Goal: Information Seeking & Learning: Learn about a topic

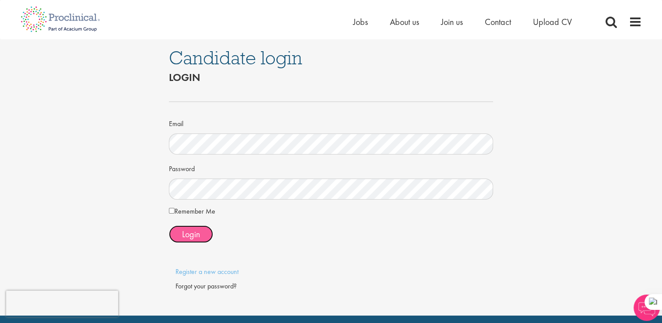
click at [189, 237] on span "Login" at bounding box center [191, 233] width 18 height 11
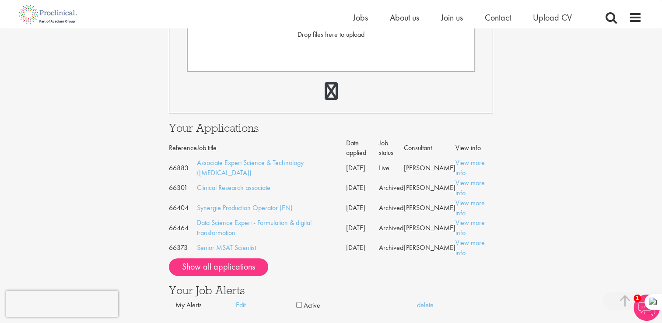
scroll to position [306, 0]
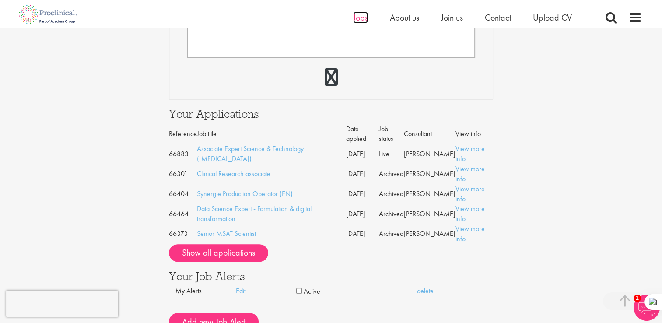
click at [361, 17] on span "Jobs" at bounding box center [360, 17] width 15 height 11
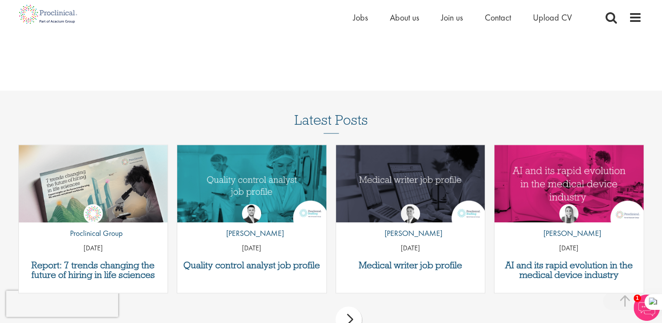
scroll to position [1050, 0]
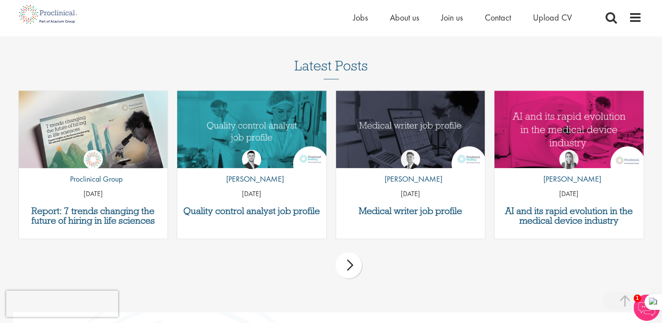
click at [347, 260] on div "next" at bounding box center [349, 265] width 26 height 26
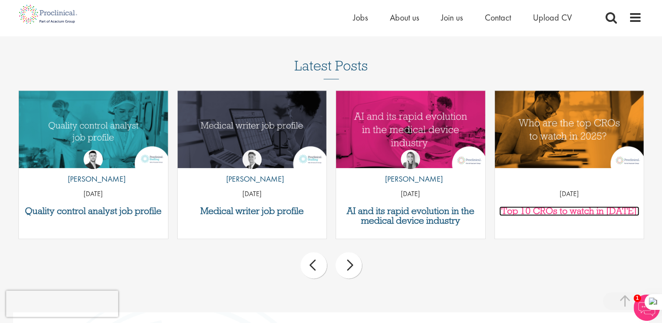
click at [554, 206] on h3 "Top 10 CROs to watch in [DATE]" at bounding box center [569, 211] width 140 height 10
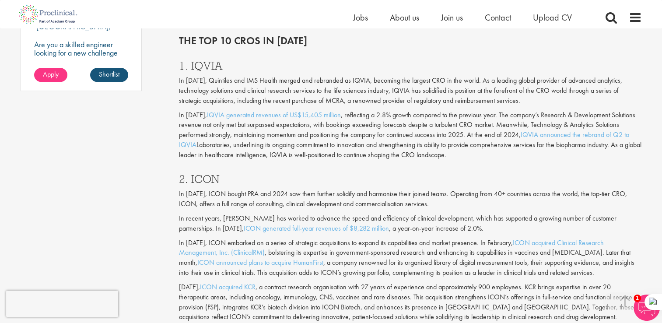
scroll to position [788, 0]
